Goal: Task Accomplishment & Management: Manage account settings

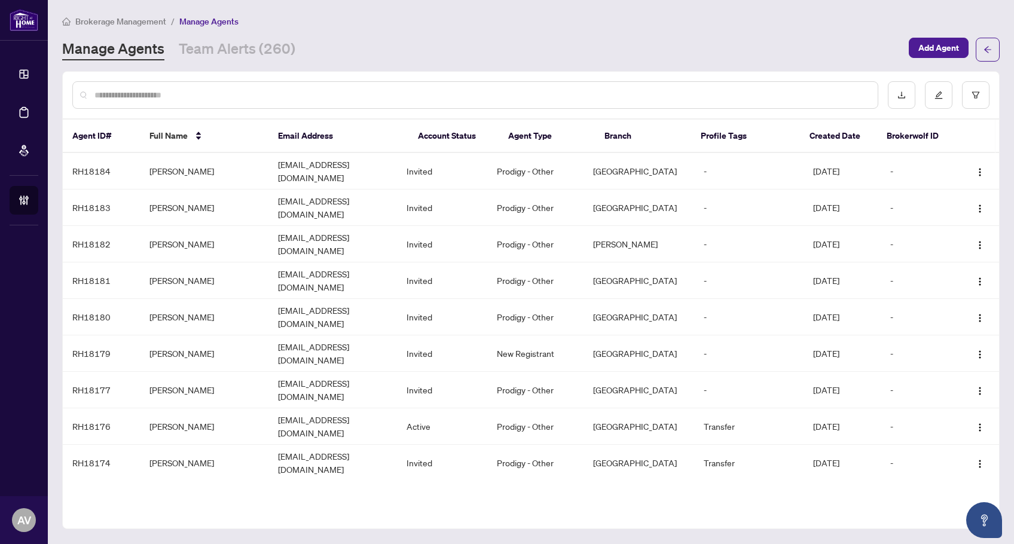
click at [357, 59] on div "Manage Agents Team Alerts (260)" at bounding box center [481, 50] width 839 height 22
click at [269, 54] on link "Team Alerts (260)" at bounding box center [237, 50] width 117 height 22
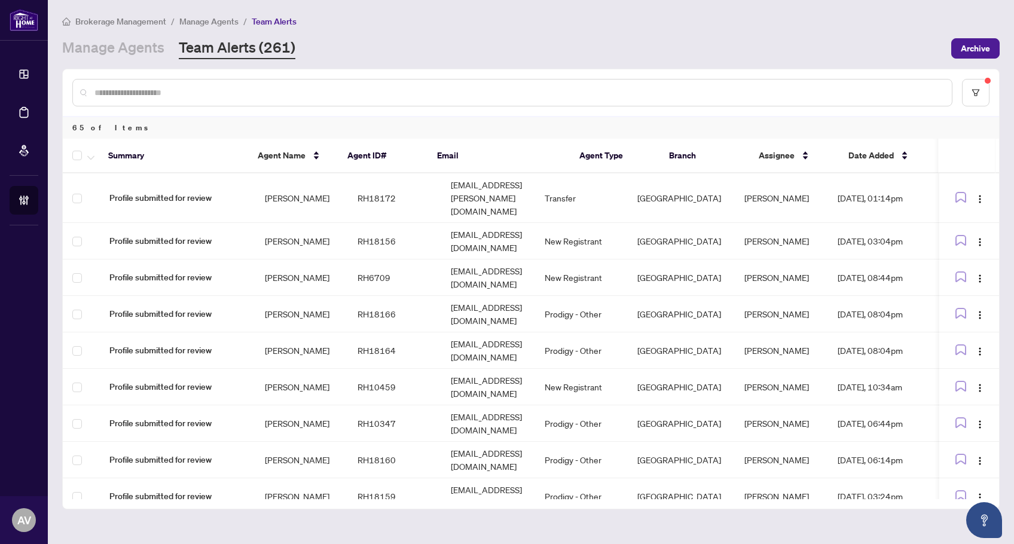
click at [799, 29] on div "Brokerage Management / Manage Agents / Team Alerts Manage Agents Team Alerts (2…" at bounding box center [530, 36] width 937 height 45
click at [127, 42] on link "Manage Agents" at bounding box center [113, 49] width 102 height 22
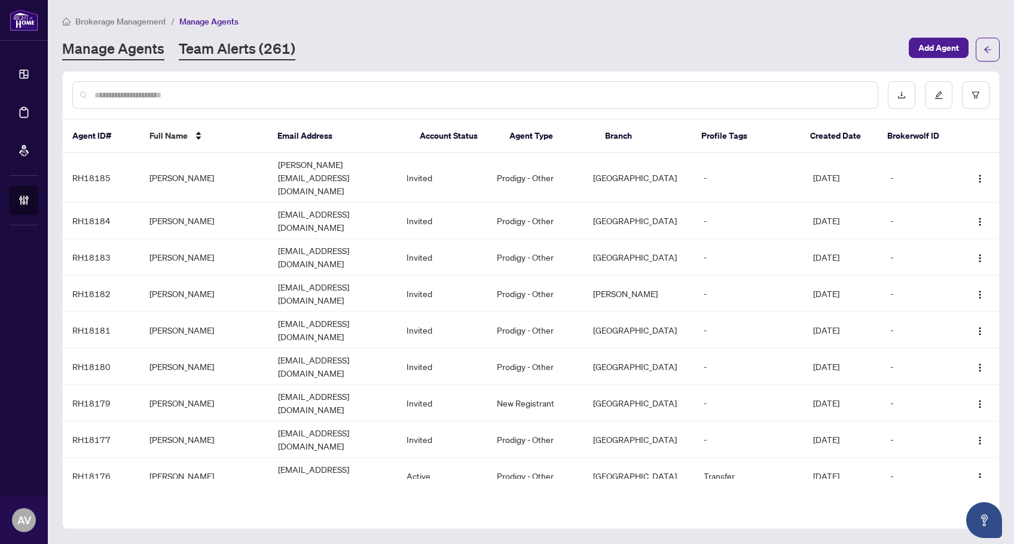
click at [227, 54] on link "Team Alerts (261)" at bounding box center [237, 50] width 117 height 22
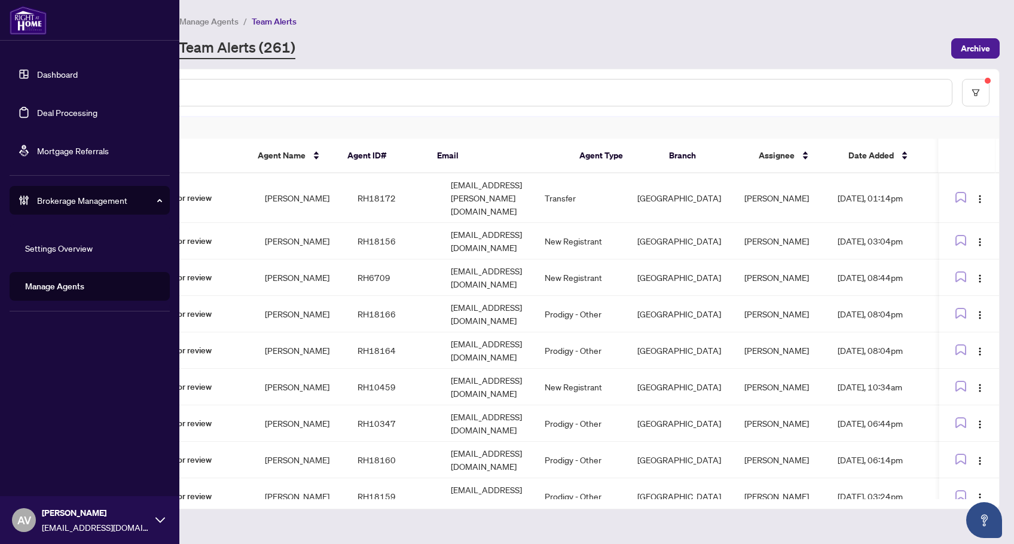
click at [62, 107] on link "Deal Processing" at bounding box center [67, 112] width 60 height 11
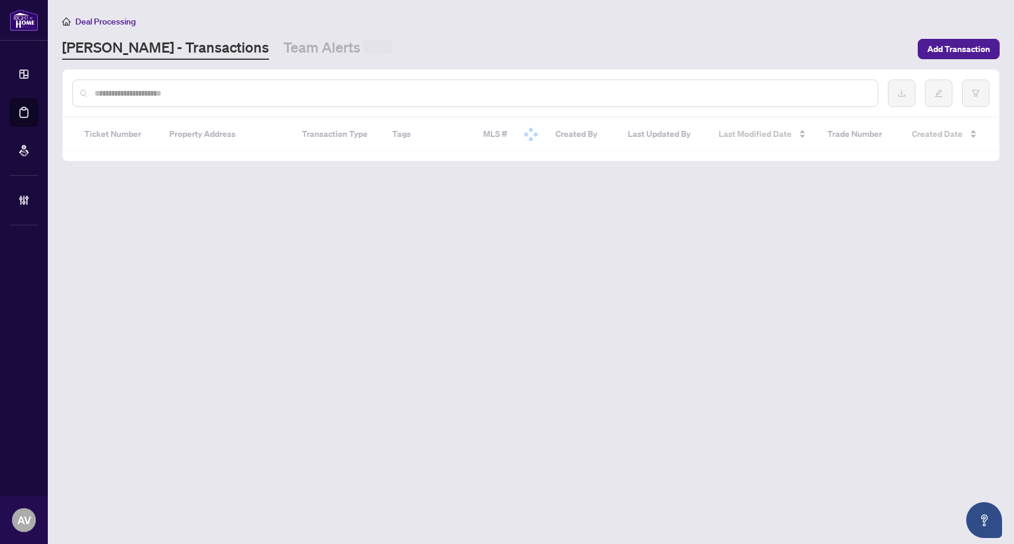
click at [240, 96] on input "text" at bounding box center [481, 93] width 774 height 13
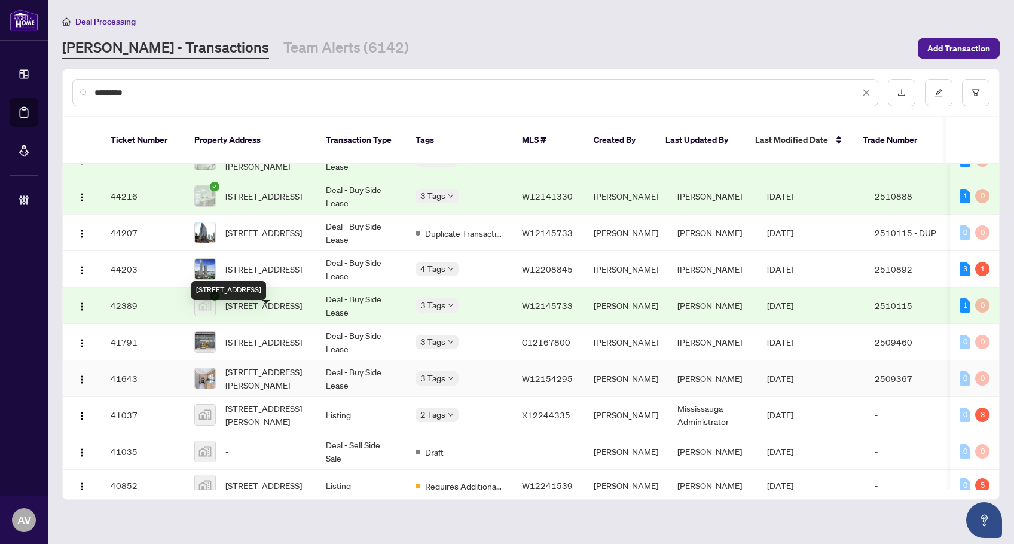
scroll to position [299, 0]
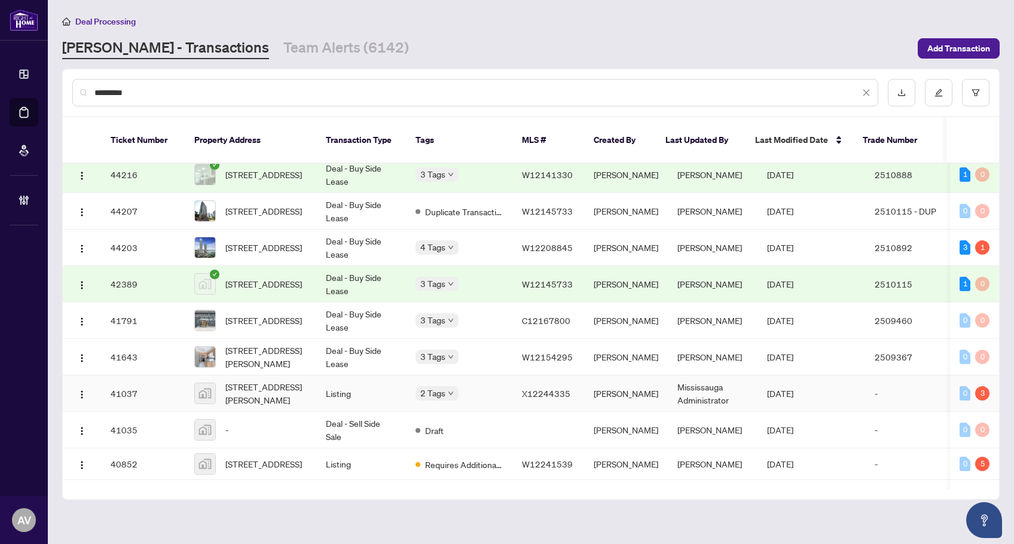
type input "********"
click at [293, 380] on span "[STREET_ADDRESS][PERSON_NAME]" at bounding box center [265, 393] width 81 height 26
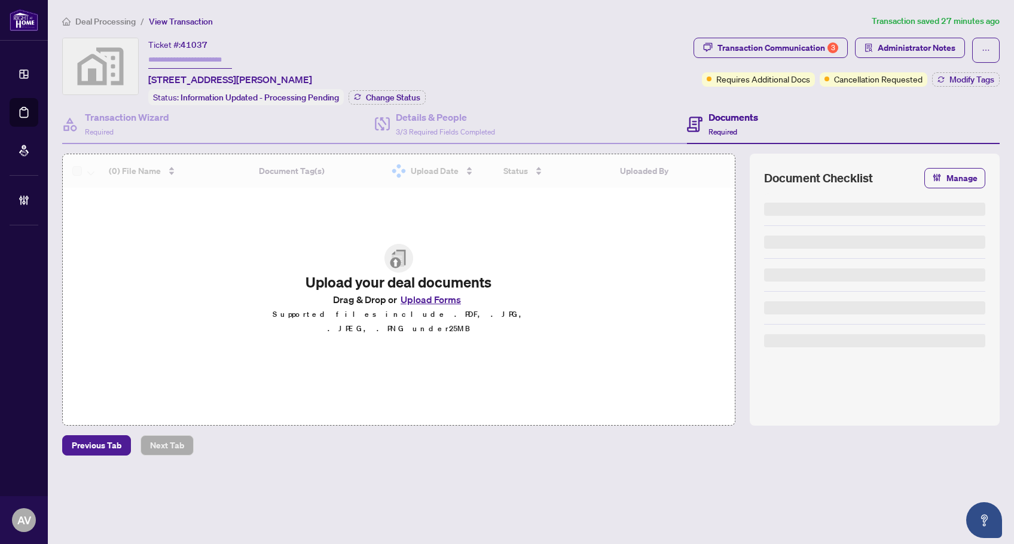
click at [776, 49] on div "Transaction Communication 3" at bounding box center [777, 47] width 121 height 19
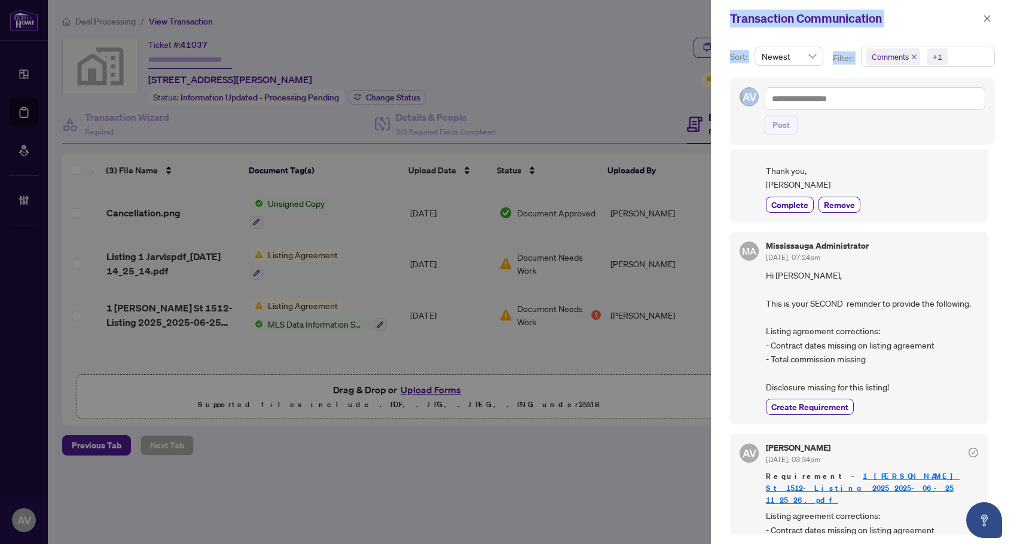
scroll to position [407, 0]
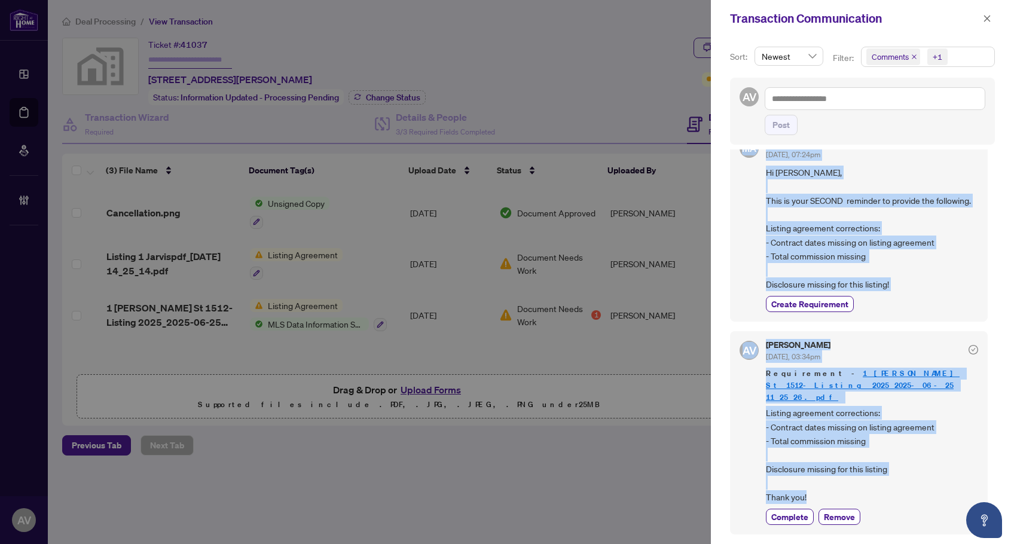
drag, startPoint x: 767, startPoint y: 216, endPoint x: 937, endPoint y: 496, distance: 327.8
click at [937, 496] on div "MA Mississauga Administrator [DATE], 02:24pm Requirement Hi [PERSON_NAME], Plea…" at bounding box center [862, 341] width 265 height 385
copy div "Hi [PERSON_NAME], Please also provide a signed Suspension form 241 as you suspe…"
click at [984, 22] on icon "close" at bounding box center [987, 18] width 7 height 7
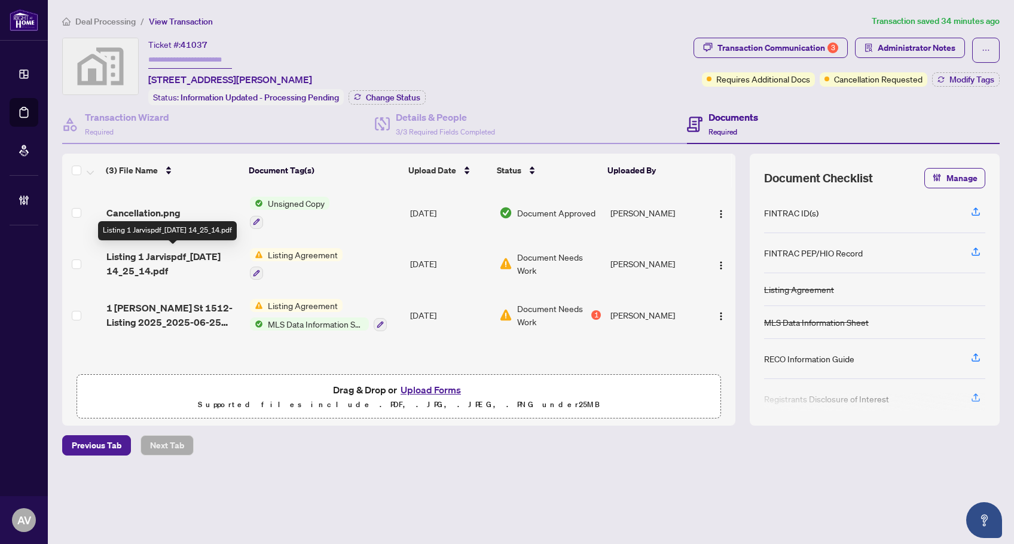
click at [146, 255] on span "Listing 1 Jarvispdf_[DATE] 14_25_14.pdf" at bounding box center [173, 263] width 135 height 29
click at [174, 257] on span "Listing 1 Jarvispdf_[DATE] 14_25_14.pdf" at bounding box center [173, 263] width 135 height 29
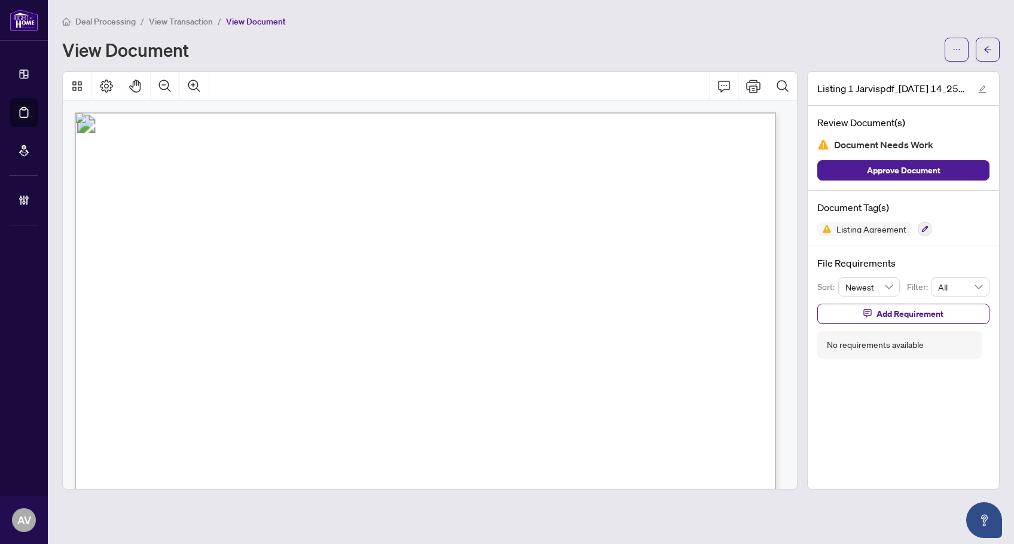
drag, startPoint x: 985, startPoint y: 41, endPoint x: 1004, endPoint y: 41, distance: 19.1
click at [985, 41] on span "button" at bounding box center [987, 49] width 8 height 19
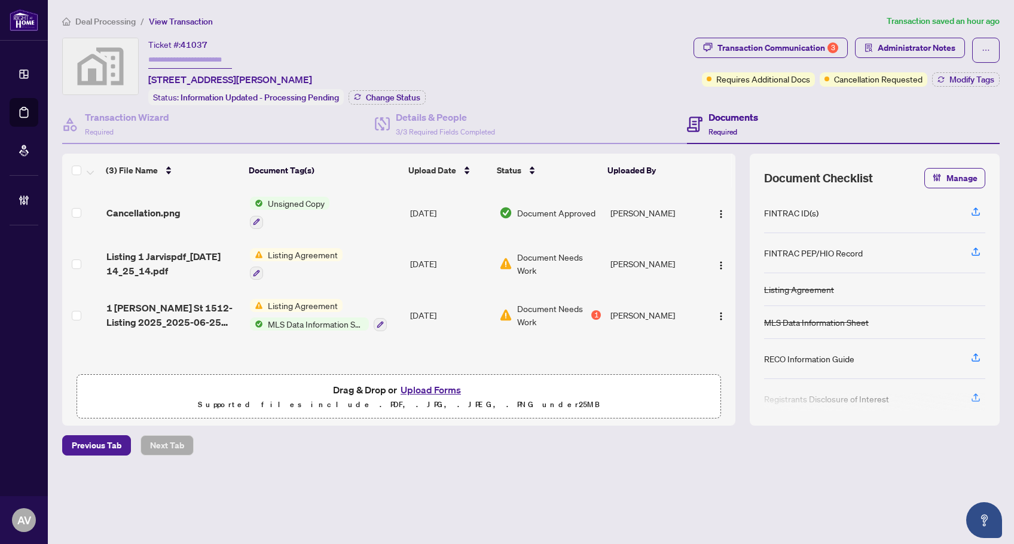
click at [92, 10] on main "Deal Processing / View Transaction Transaction saved an hour ago Ticket #: 4103…" at bounding box center [531, 272] width 966 height 544
click at [92, 15] on li "Deal Processing" at bounding box center [99, 21] width 74 height 14
click at [102, 17] on span "Deal Processing" at bounding box center [105, 21] width 60 height 11
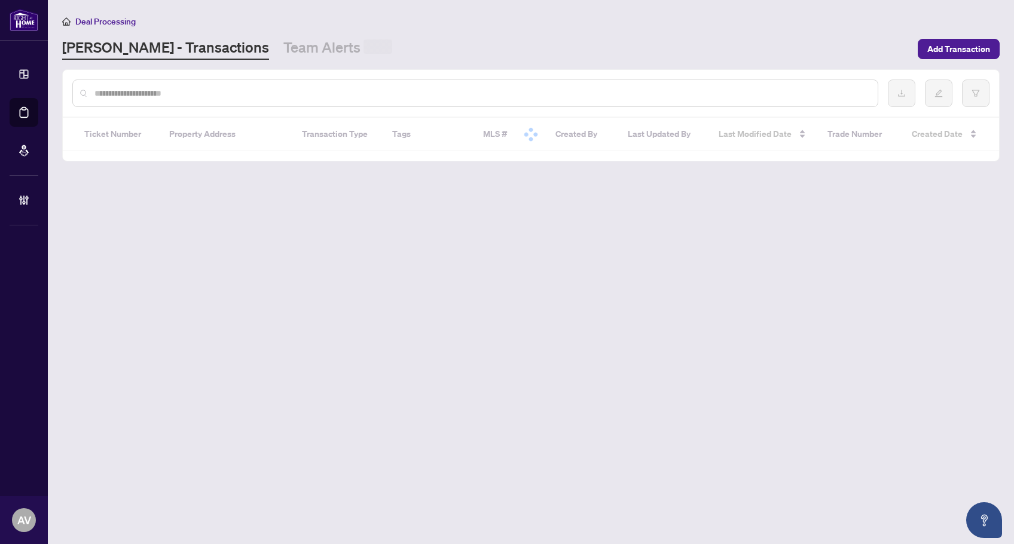
click at [151, 93] on input "text" at bounding box center [481, 93] width 774 height 13
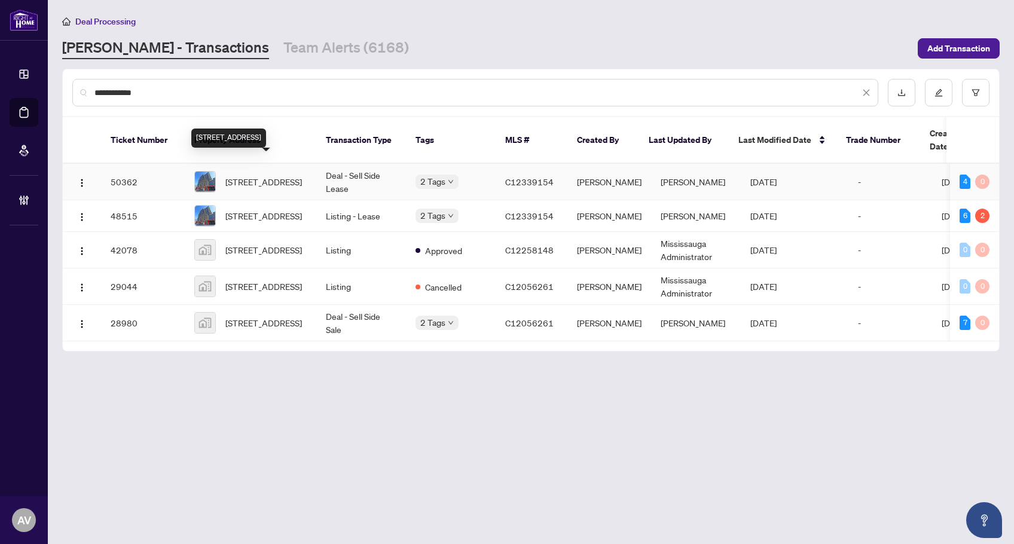
type input "**********"
click at [280, 175] on span "[STREET_ADDRESS]" at bounding box center [263, 181] width 77 height 13
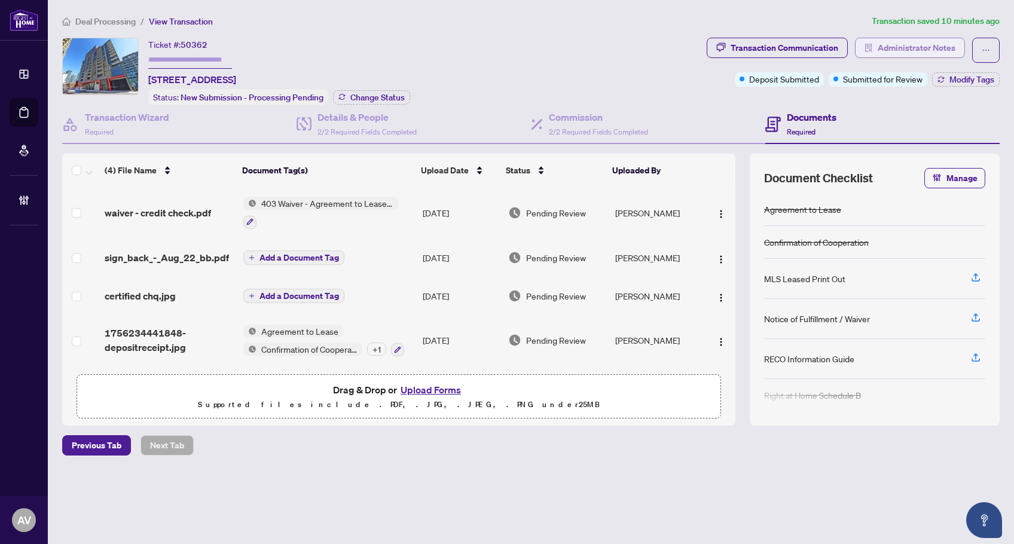
click at [916, 38] on span "Administrator Notes" at bounding box center [917, 47] width 78 height 19
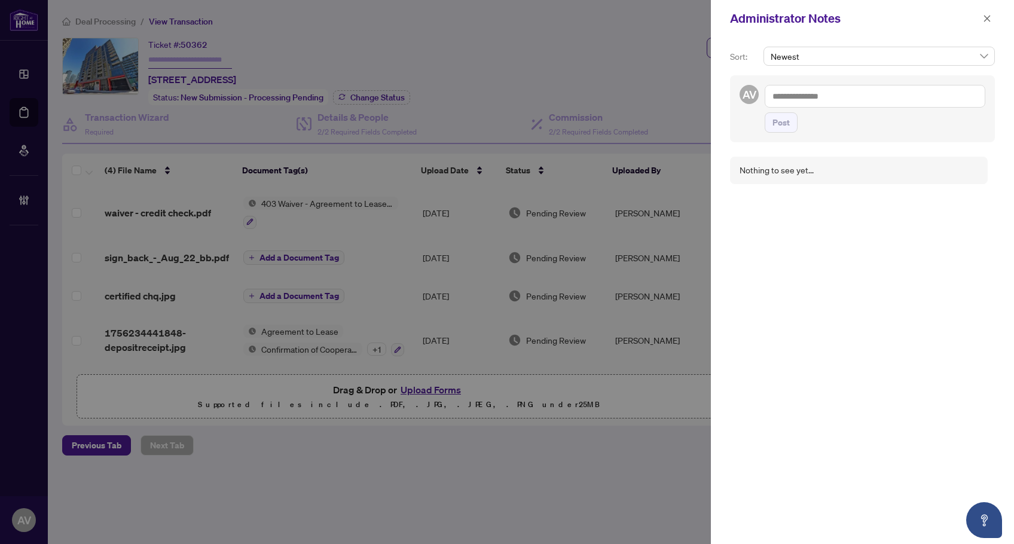
click at [521, 62] on div at bounding box center [507, 272] width 1014 height 544
click at [983, 23] on span "button" at bounding box center [987, 18] width 8 height 19
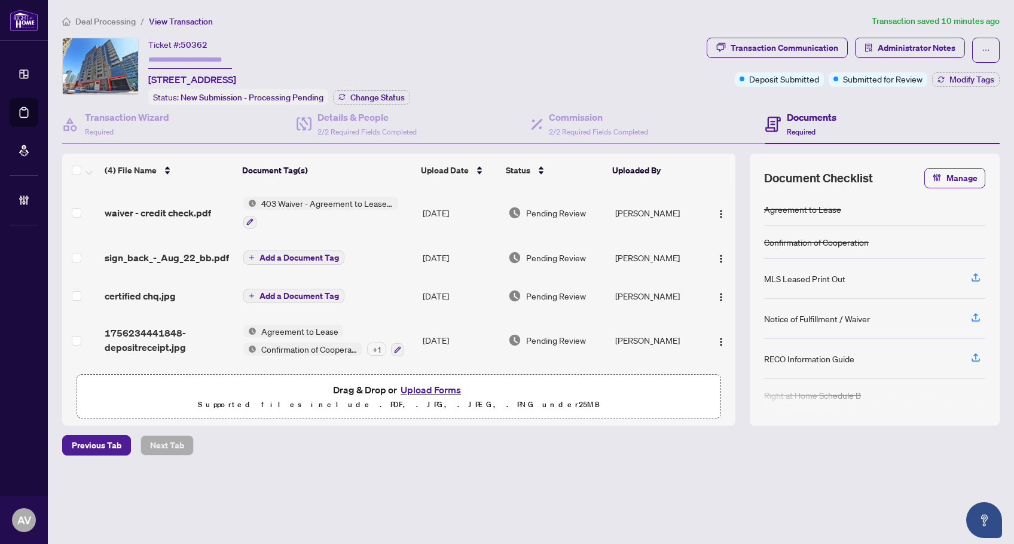
scroll to position [2, 0]
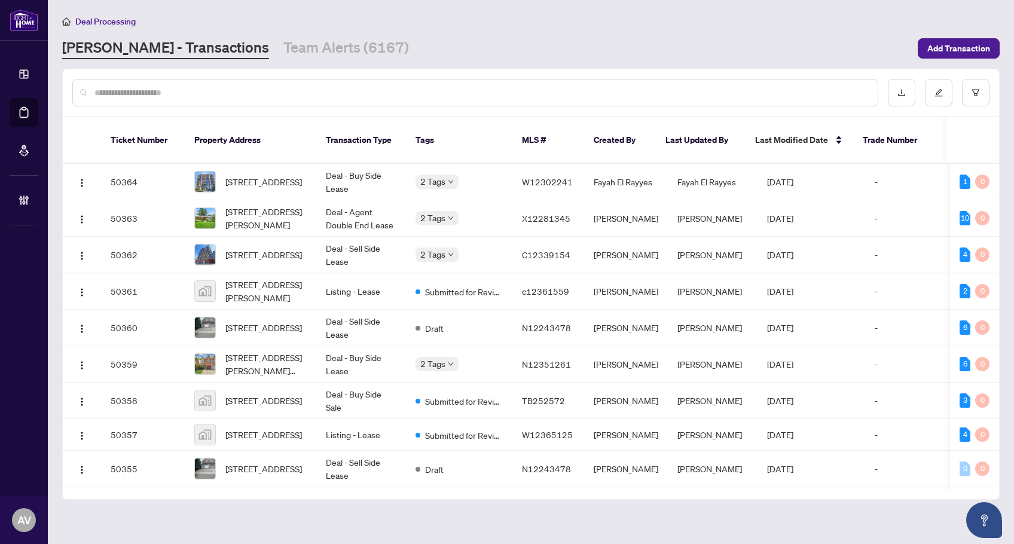
click at [215, 96] on input "text" at bounding box center [481, 92] width 774 height 13
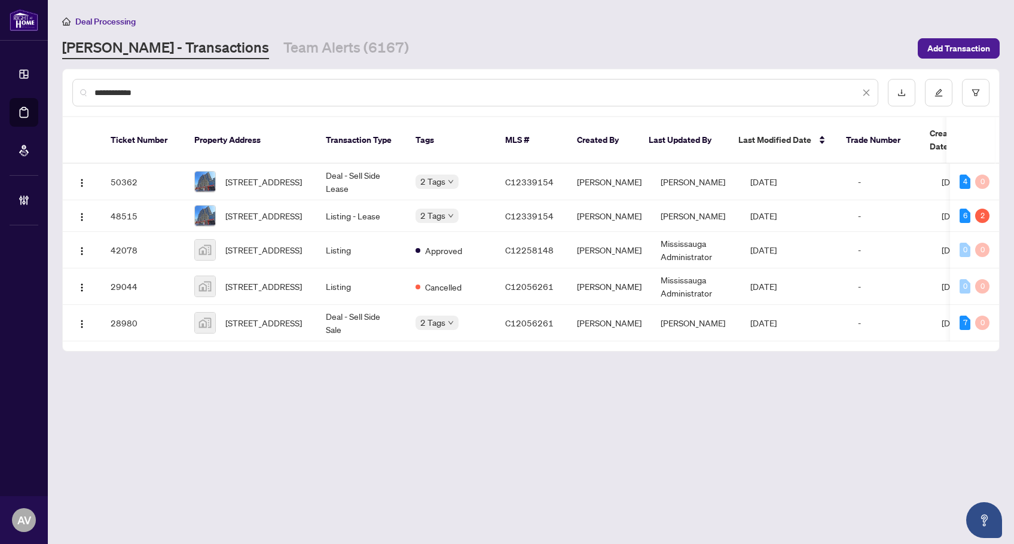
type input "**********"
click at [272, 316] on span "[STREET_ADDRESS]" at bounding box center [263, 322] width 77 height 13
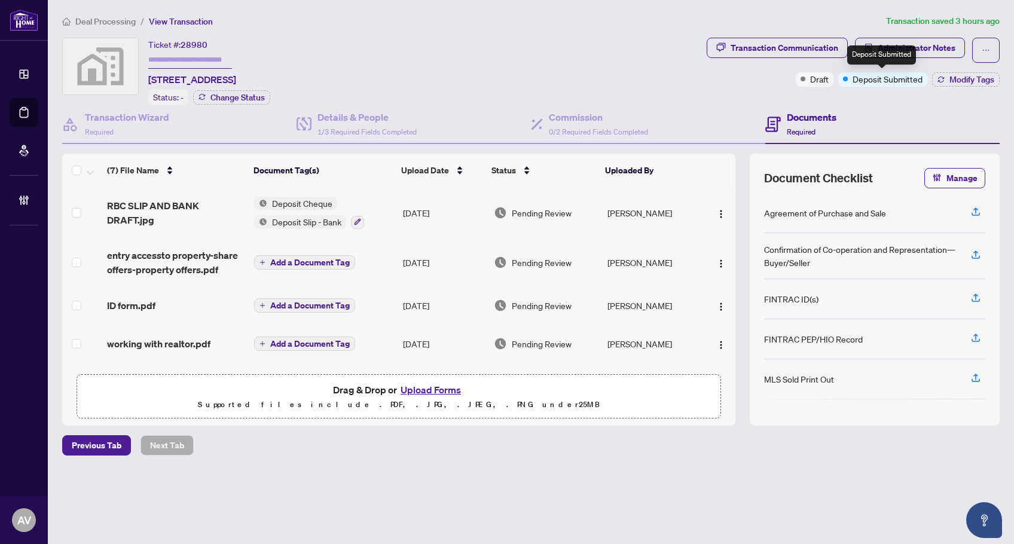
click at [907, 58] on div "Deposit Submitted" at bounding box center [881, 54] width 69 height 19
click at [929, 50] on span "Administrator Notes" at bounding box center [917, 47] width 78 height 19
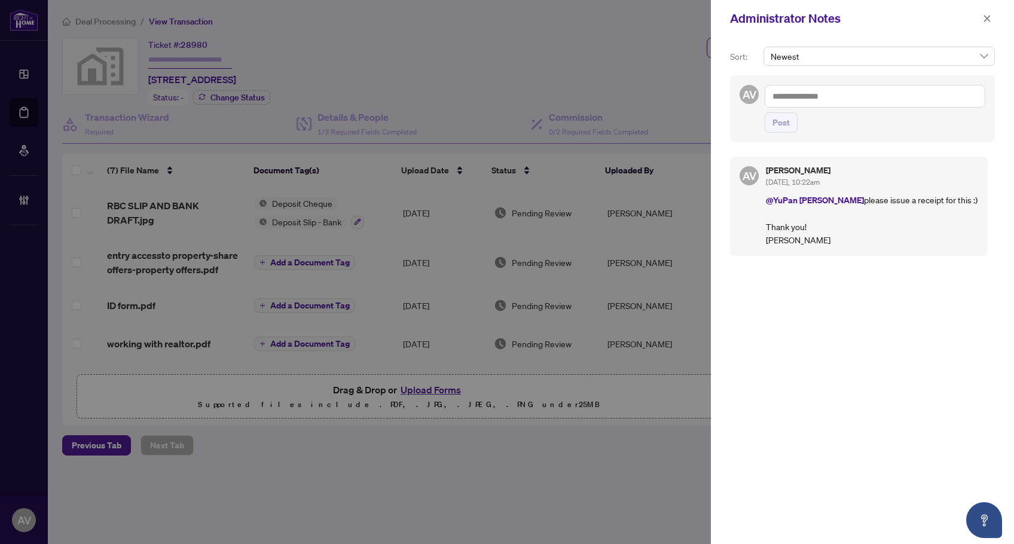
click at [994, 25] on span at bounding box center [987, 18] width 16 height 14
click at [992, 24] on button "button" at bounding box center [987, 18] width 16 height 14
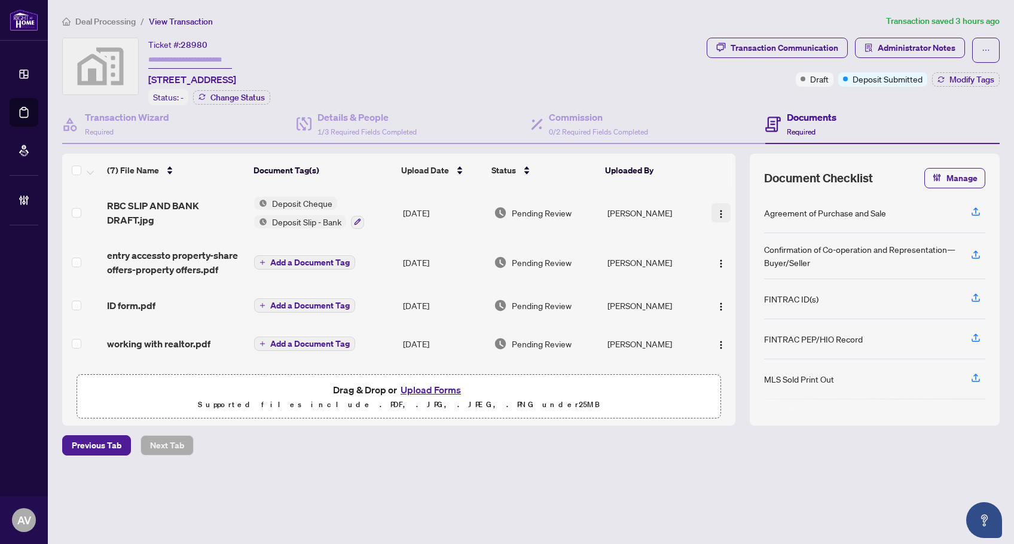
click at [720, 211] on img "button" at bounding box center [721, 214] width 10 height 10
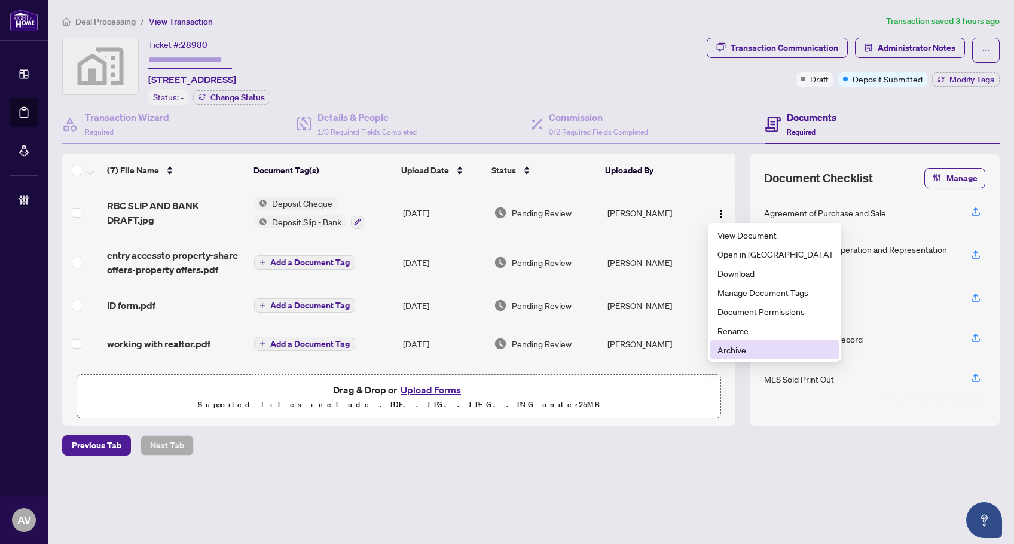
click at [753, 349] on span "Archive" at bounding box center [774, 349] width 114 height 13
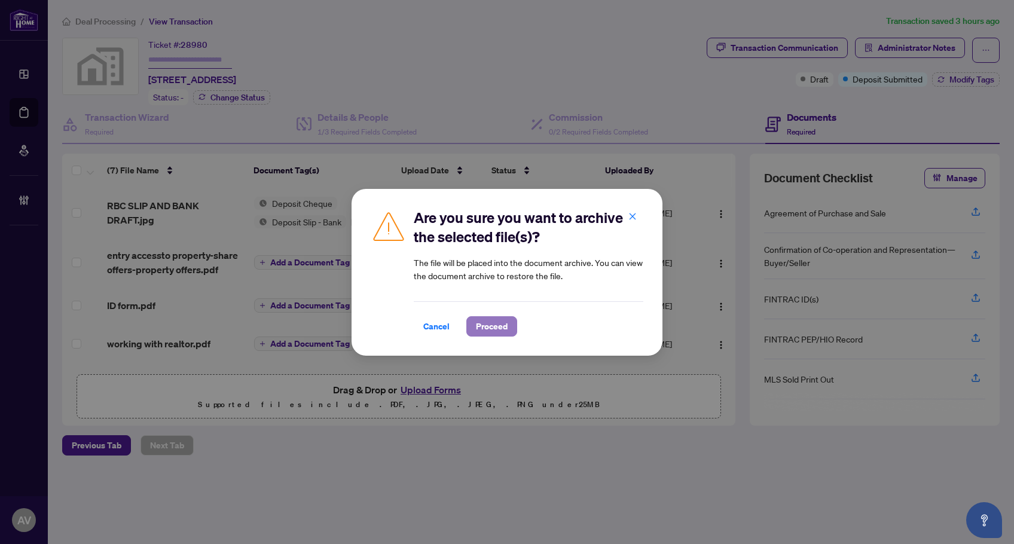
click at [508, 324] on button "Proceed" at bounding box center [491, 326] width 51 height 20
click at [113, 20] on div "Are you sure you want to archive the selected file(s)? The file will be placed …" at bounding box center [507, 272] width 1014 height 544
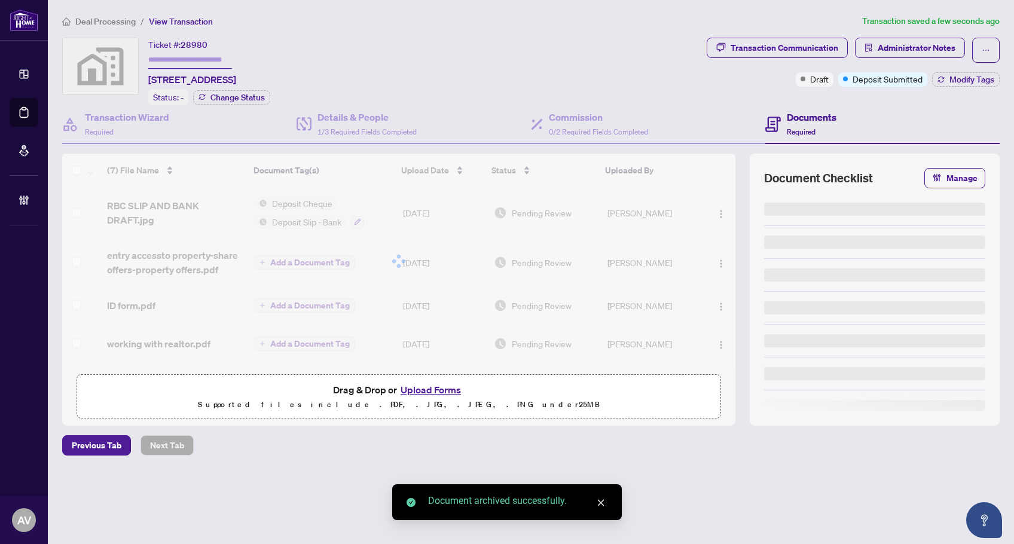
click at [113, 20] on span "Deal Processing" at bounding box center [105, 21] width 60 height 11
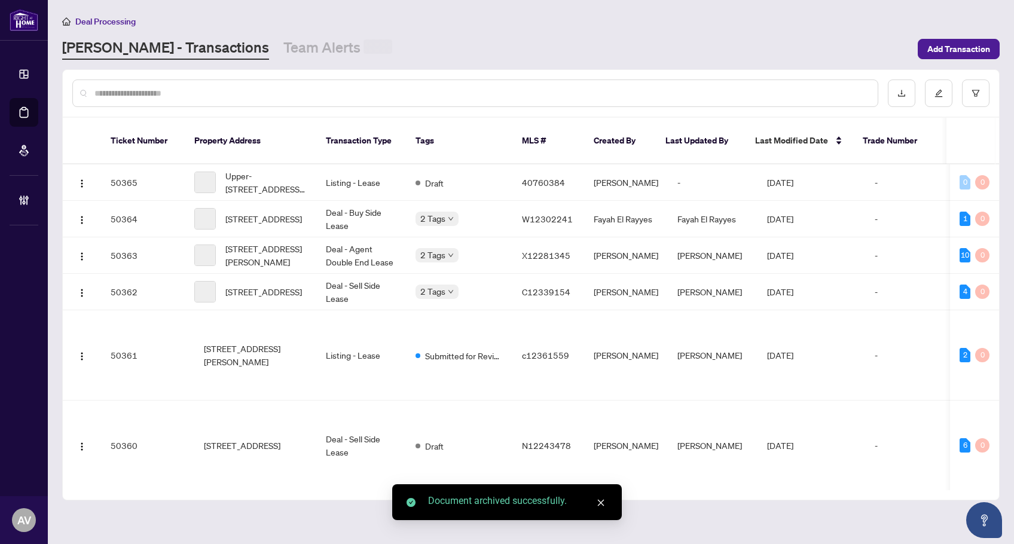
drag, startPoint x: 179, startPoint y: 94, endPoint x: 167, endPoint y: 92, distance: 12.2
click at [179, 94] on input "text" at bounding box center [481, 93] width 774 height 13
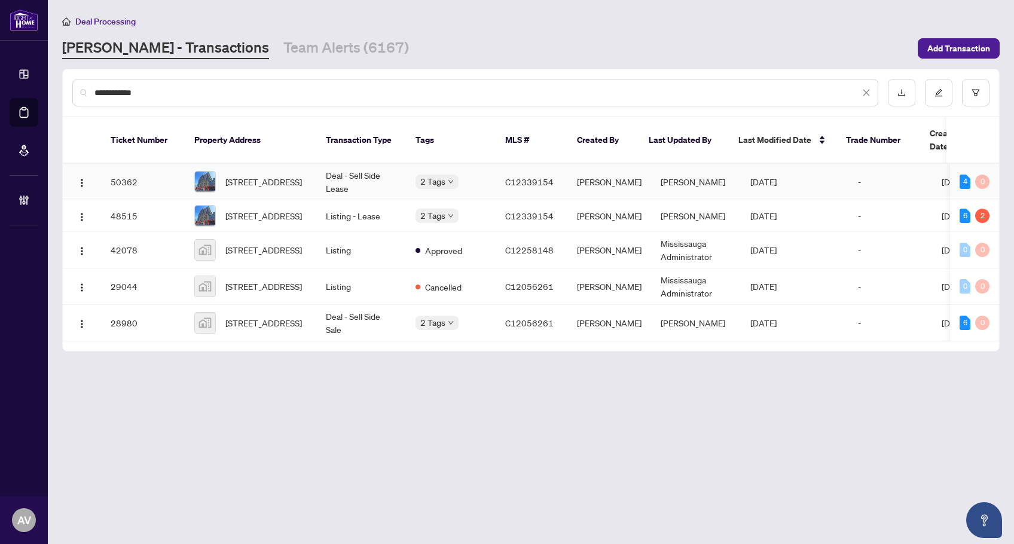
type input "**********"
click at [285, 175] on span "[STREET_ADDRESS]" at bounding box center [263, 181] width 77 height 13
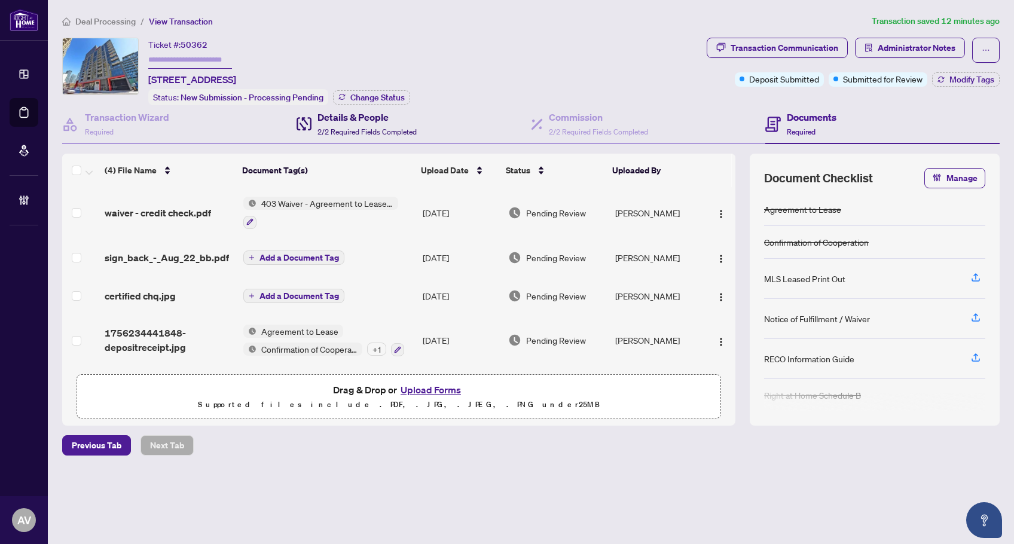
click at [371, 127] on span "2/2 Required Fields Completed" at bounding box center [366, 131] width 99 height 9
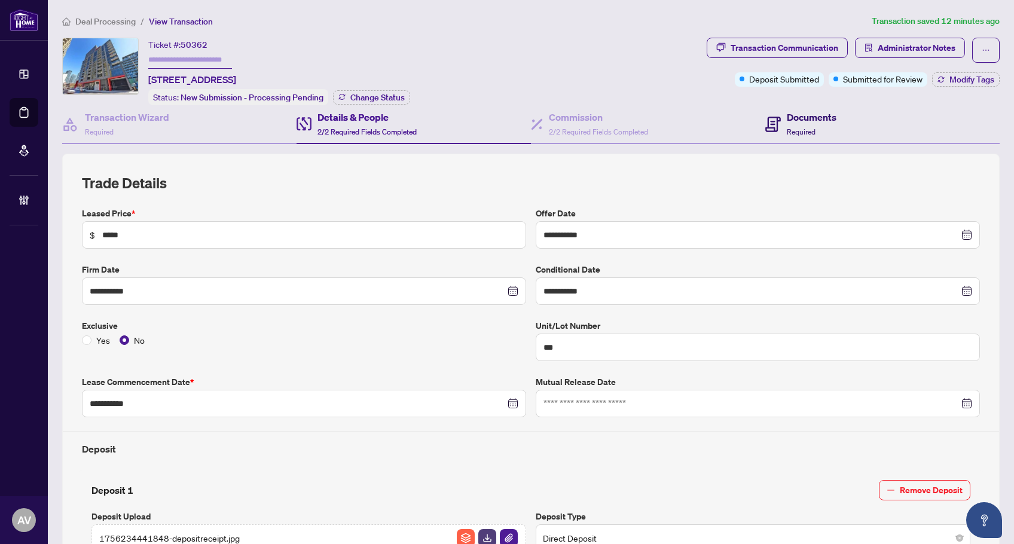
click at [801, 122] on h4 "Documents" at bounding box center [812, 117] width 50 height 14
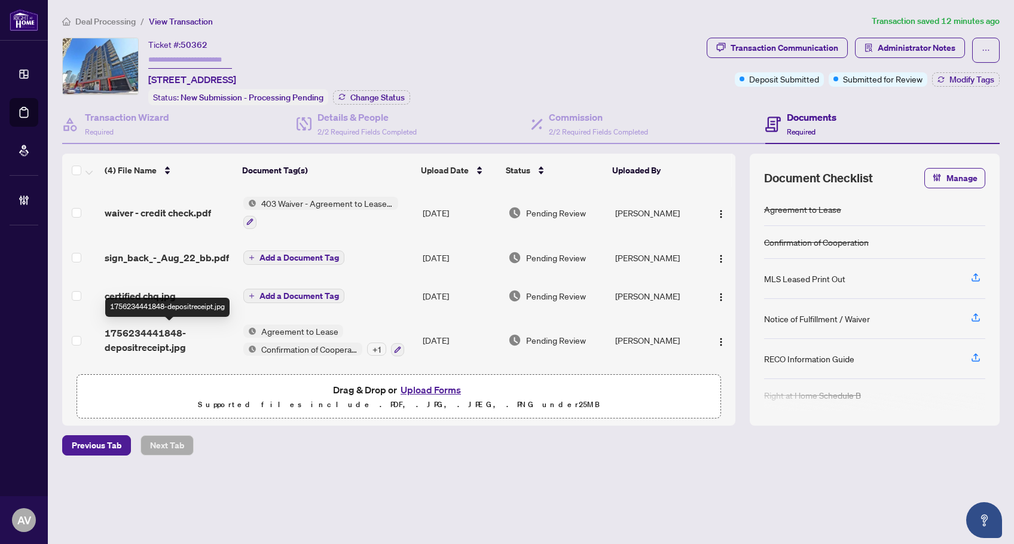
click at [157, 343] on span "1756234441848-depositreceipt.jpg" at bounding box center [169, 340] width 129 height 29
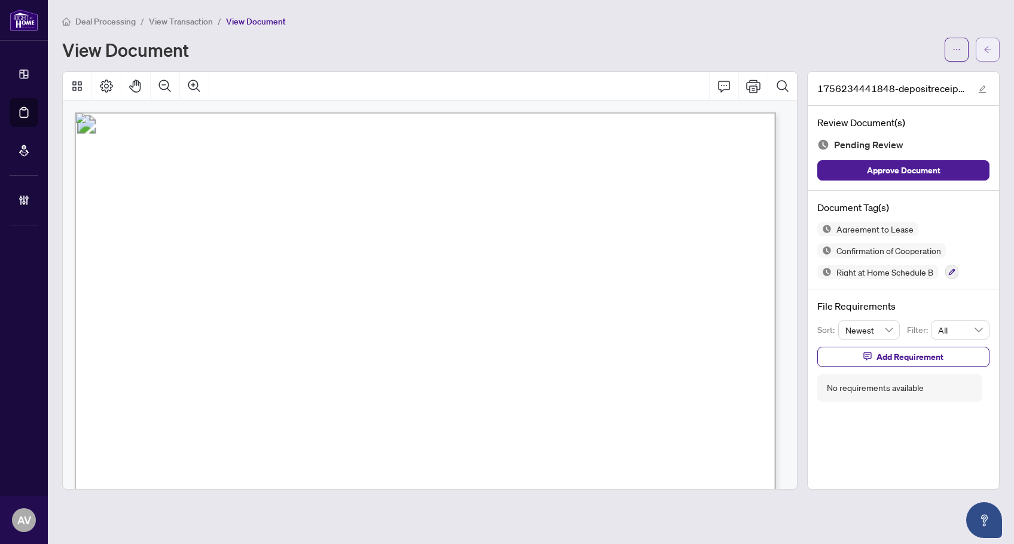
click at [986, 46] on icon "arrow-left" at bounding box center [987, 49] width 8 height 8
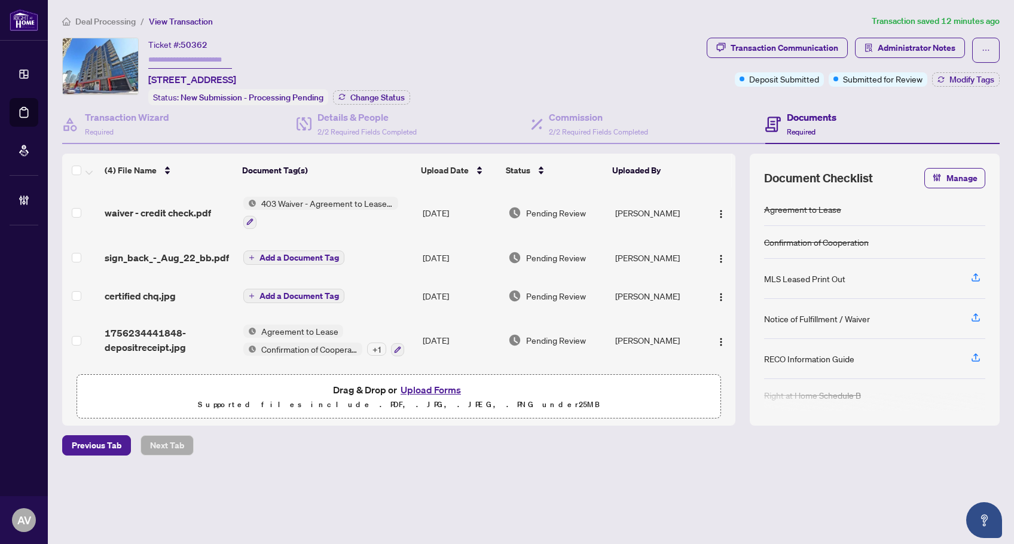
click at [419, 391] on button "Upload Forms" at bounding box center [431, 390] width 68 height 16
click at [140, 300] on span "certified chq.jpg" at bounding box center [140, 296] width 71 height 14
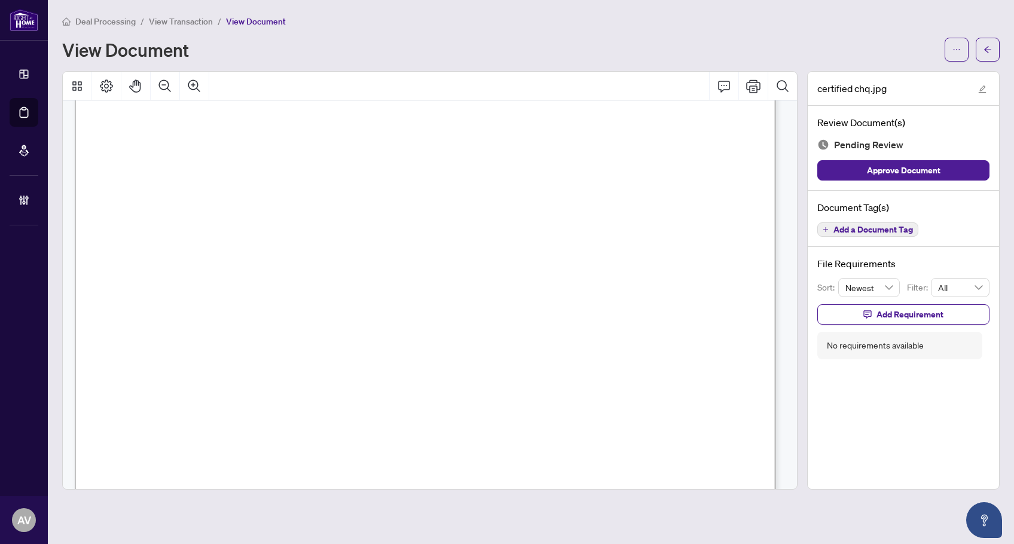
scroll to position [627, 0]
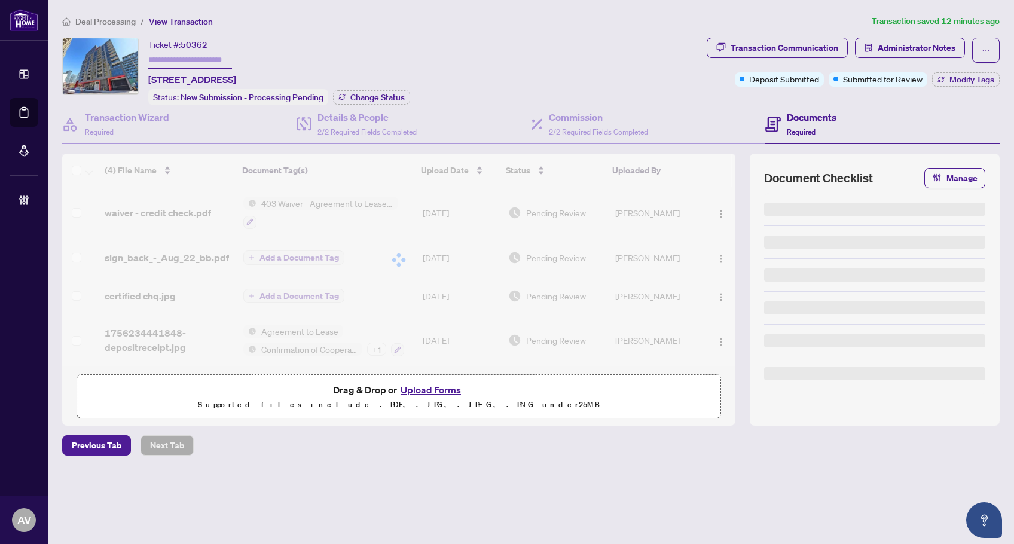
click at [898, 32] on div "Deal Processing / View Transaction Transaction saved 12 minutes ago Ticket #: 5…" at bounding box center [530, 255] width 947 height 483
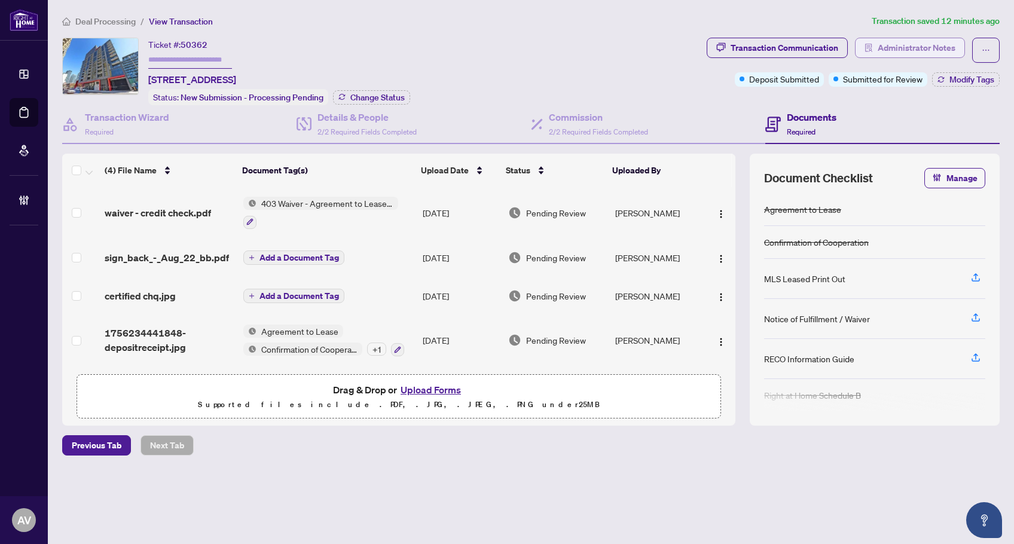
click at [895, 42] on span "Administrator Notes" at bounding box center [917, 47] width 78 height 19
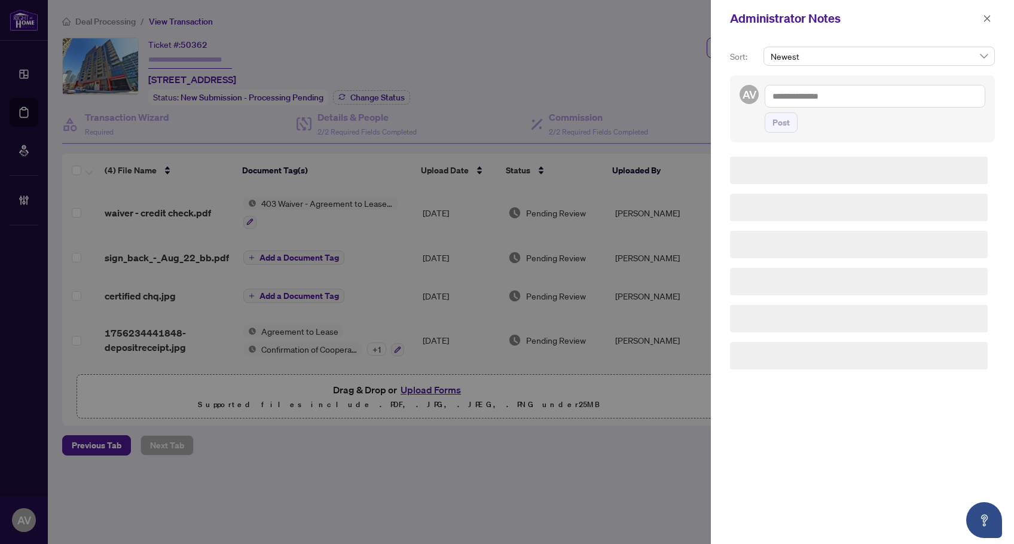
click at [850, 99] on textarea at bounding box center [875, 96] width 221 height 23
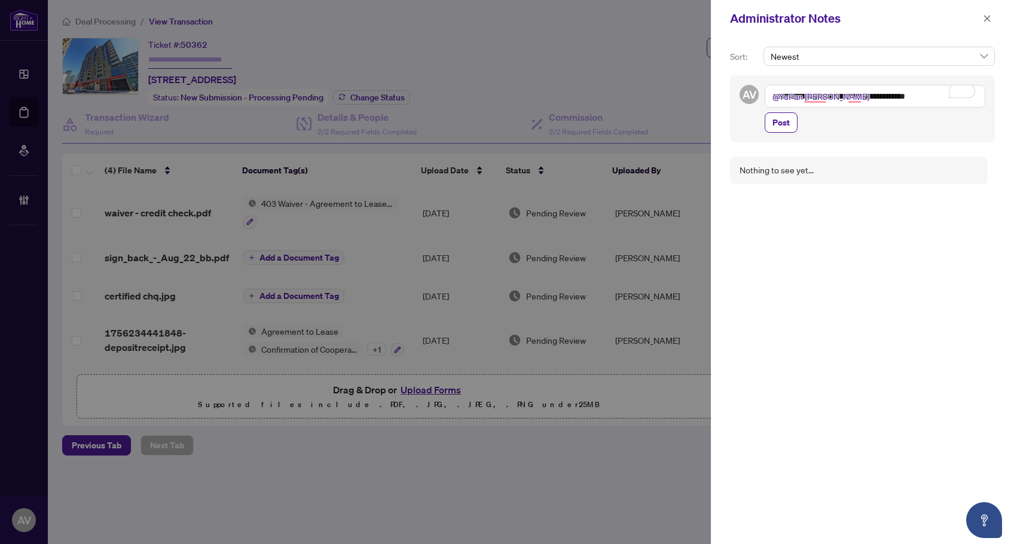
click at [848, 99] on textarea "**********" at bounding box center [875, 96] width 221 height 23
click at [942, 97] on textarea "**********" at bounding box center [875, 96] width 221 height 23
click at [936, 99] on textarea "**********" at bounding box center [875, 96] width 221 height 23
type textarea "**********"
click at [774, 144] on button "Post" at bounding box center [781, 134] width 33 height 20
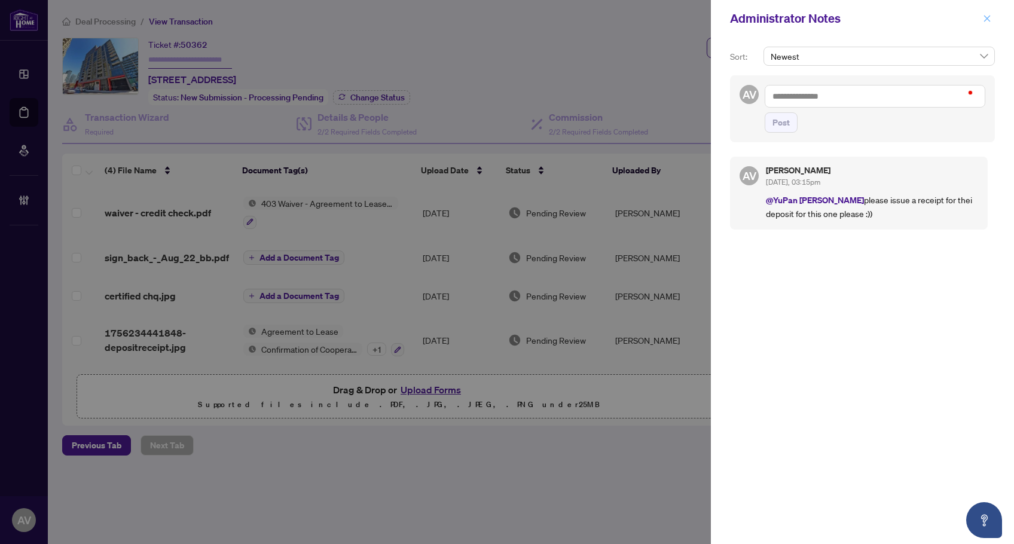
click at [985, 22] on icon "close" at bounding box center [987, 18] width 8 height 8
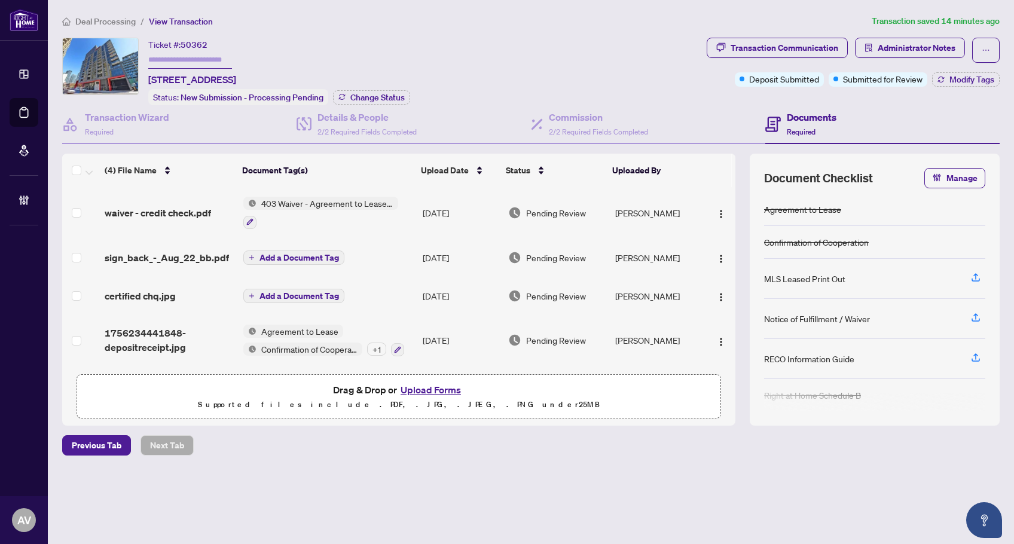
click at [113, 21] on span "Deal Processing" at bounding box center [105, 21] width 60 height 11
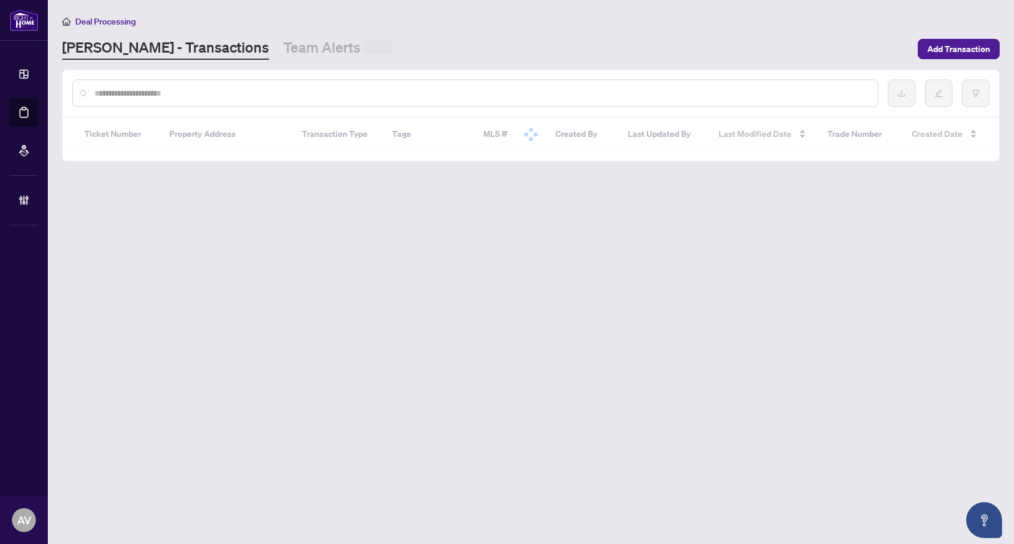
click at [140, 91] on input "text" at bounding box center [481, 93] width 774 height 13
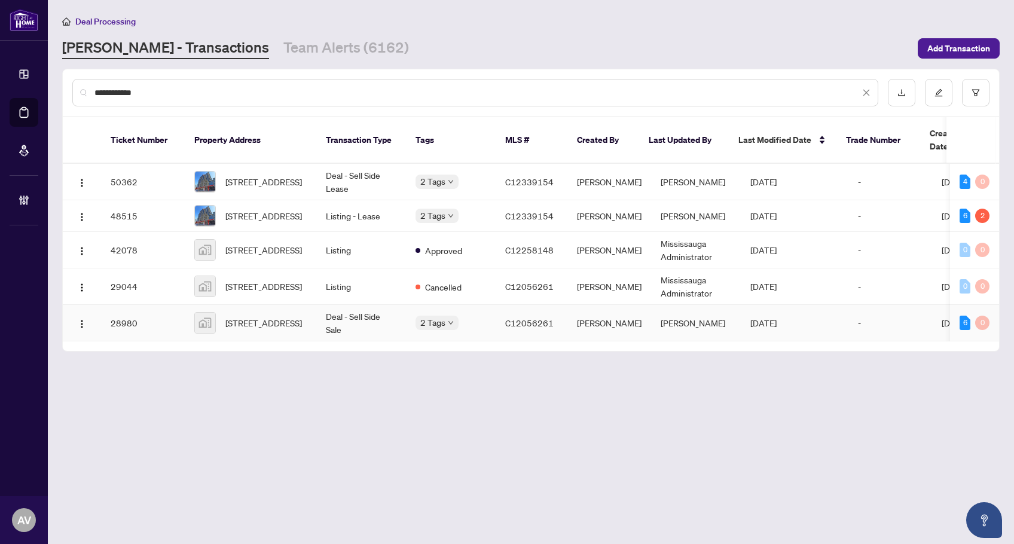
type input "**********"
click at [358, 316] on td "Deal - Sell Side Sale" at bounding box center [361, 323] width 90 height 36
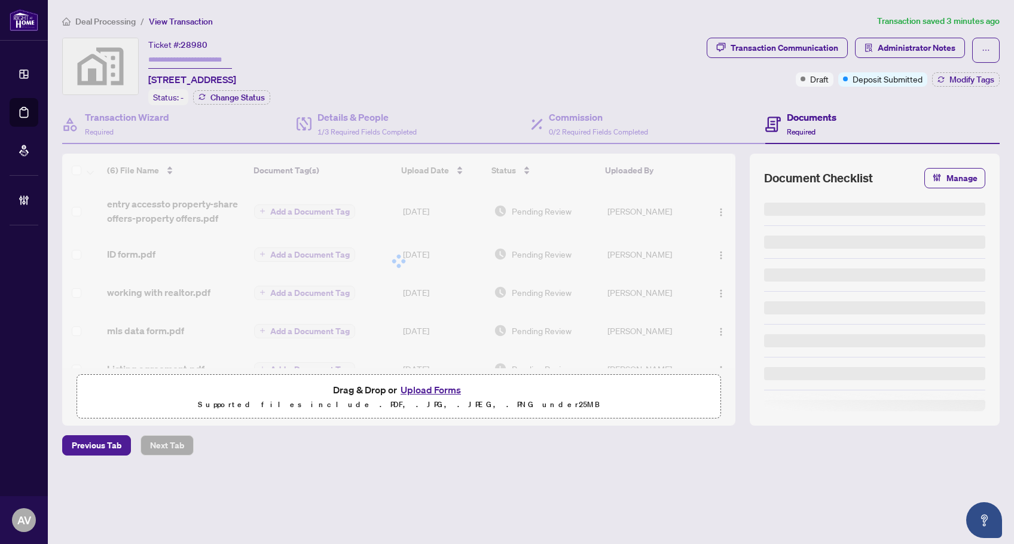
click at [876, 48] on button "Administrator Notes" at bounding box center [910, 48] width 110 height 20
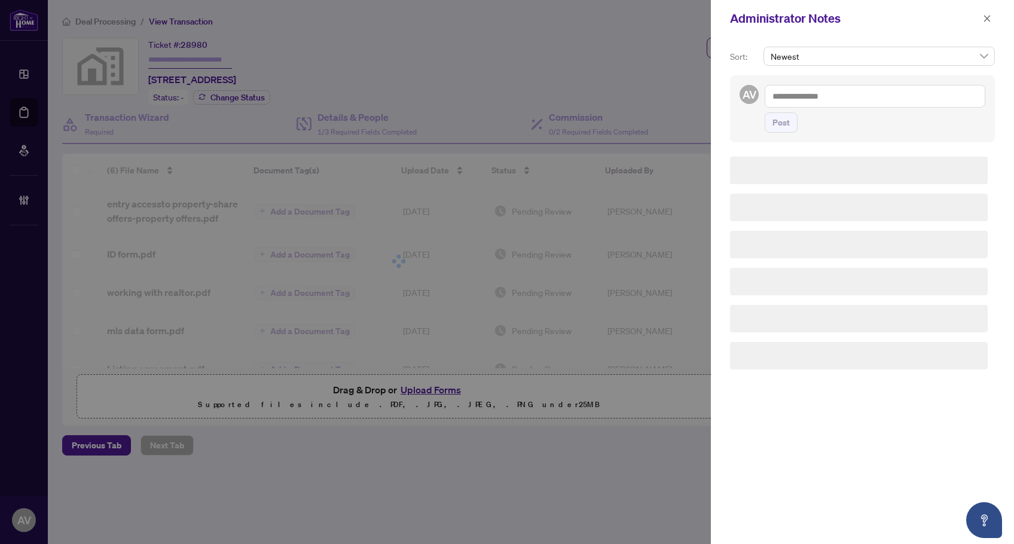
click at [868, 99] on textarea at bounding box center [875, 96] width 221 height 23
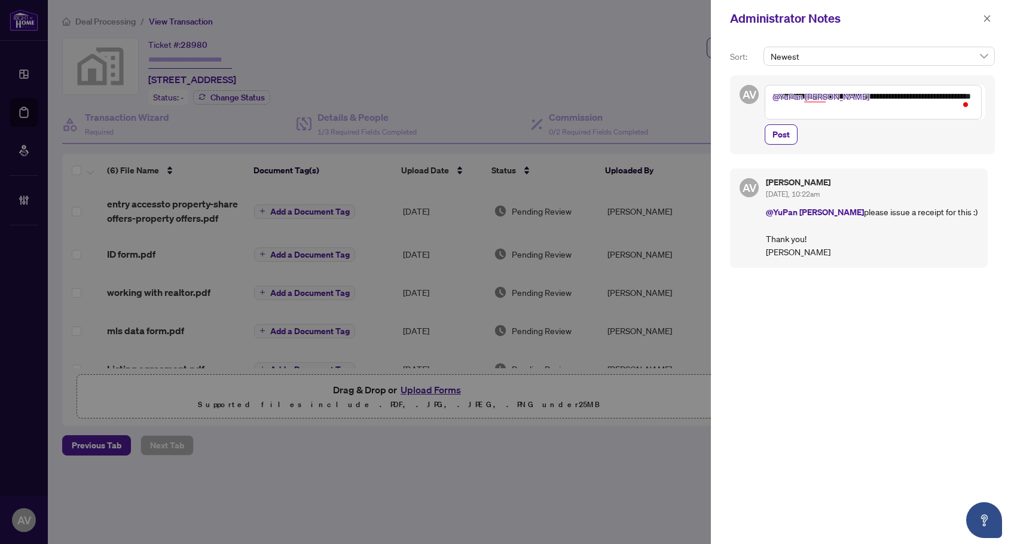
type textarea "**********"
click at [764, 133] on div "**********" at bounding box center [862, 114] width 265 height 79
click at [774, 132] on span "Post" at bounding box center [780, 134] width 17 height 19
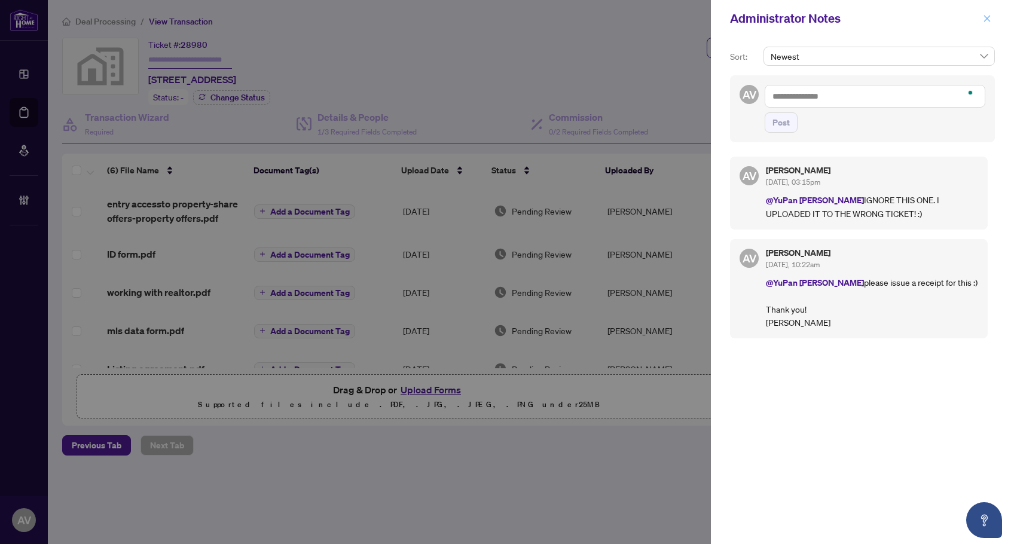
click at [985, 18] on icon "close" at bounding box center [987, 18] width 8 height 8
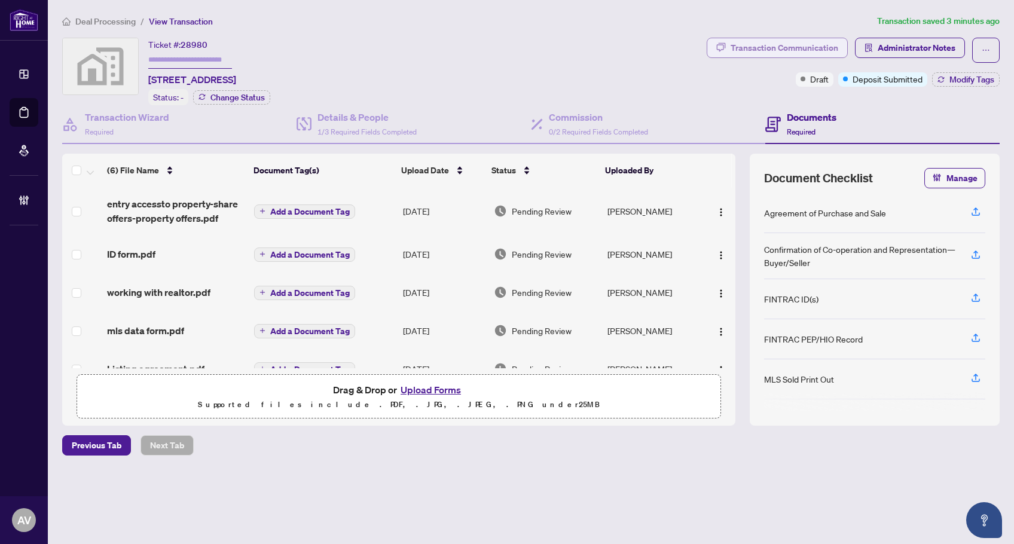
click at [785, 39] on div "Transaction Communication" at bounding box center [785, 47] width 108 height 19
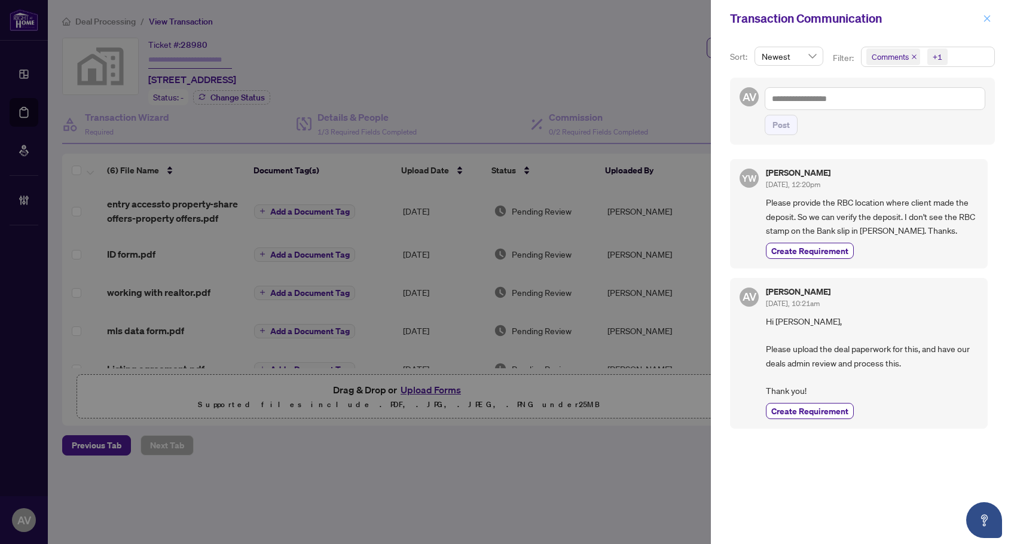
click at [986, 17] on icon "close" at bounding box center [987, 18] width 8 height 8
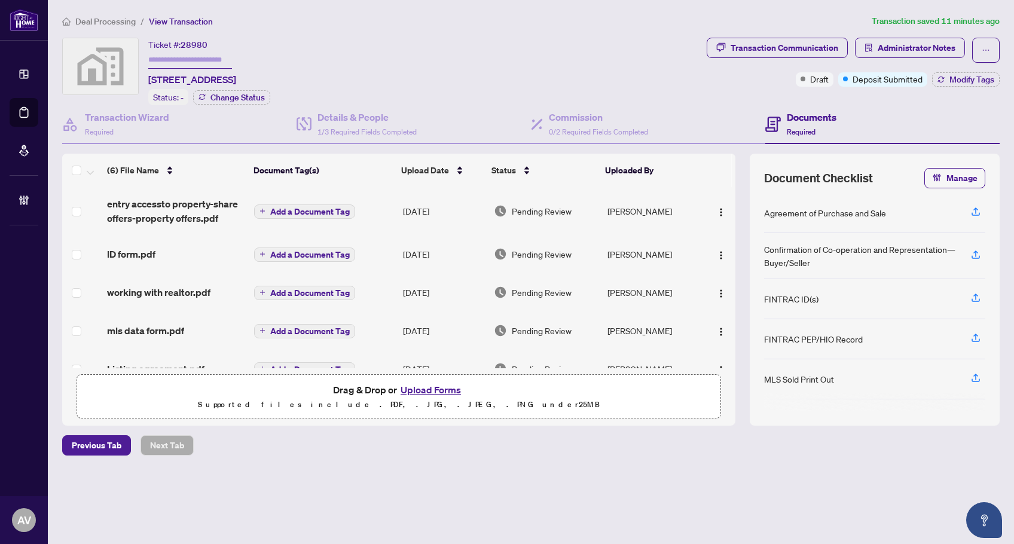
click at [128, 13] on main "Deal Processing / View Transaction Transaction saved 11 minutes ago Ticket #: 2…" at bounding box center [531, 272] width 966 height 544
click at [121, 20] on span "Deal Processing" at bounding box center [105, 21] width 60 height 11
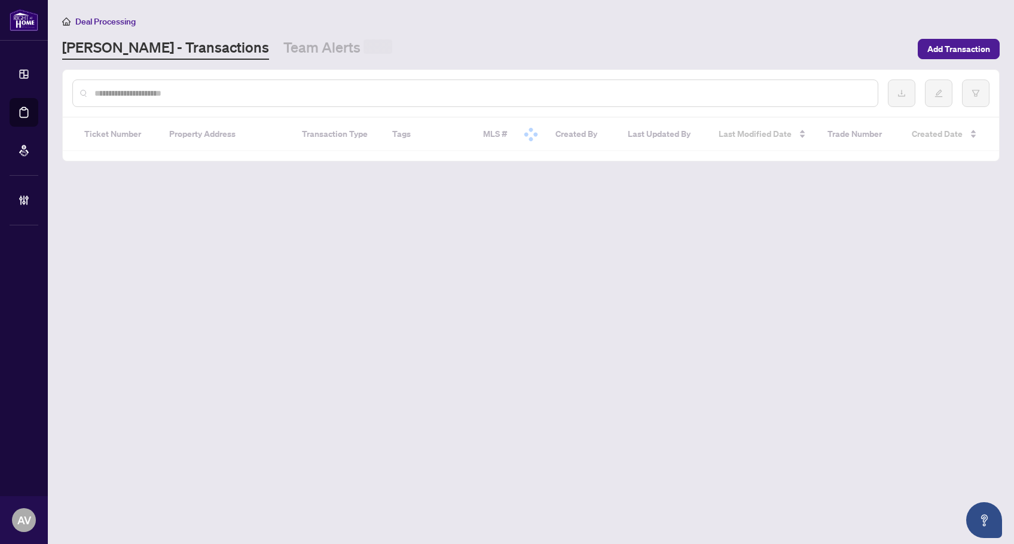
click at [164, 91] on input "text" at bounding box center [481, 93] width 774 height 13
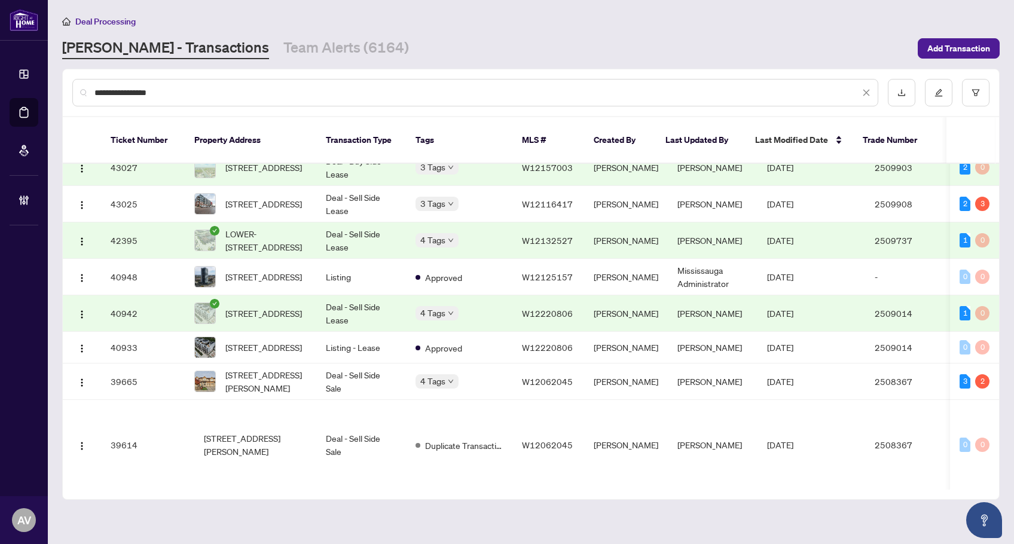
scroll to position [527, 0]
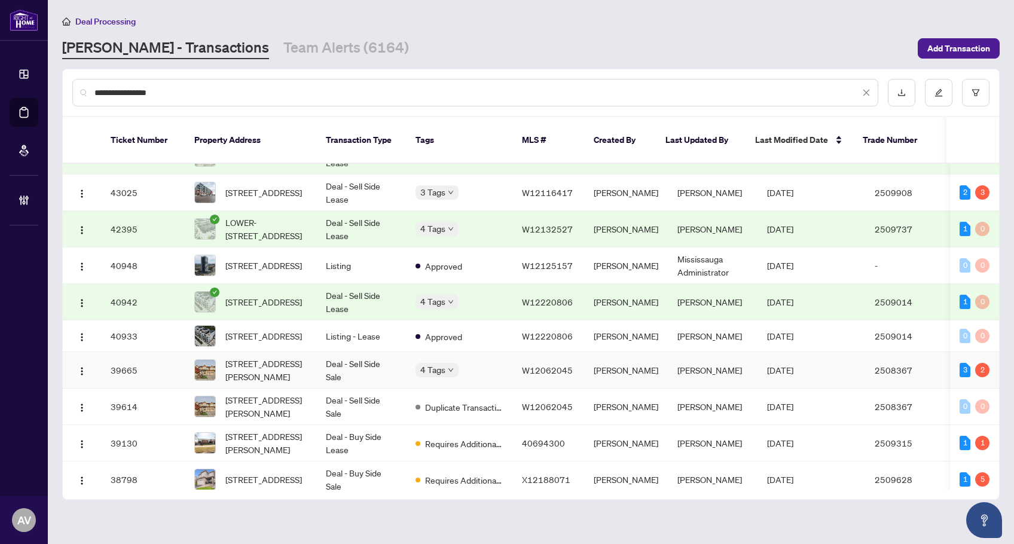
type input "**********"
click at [309, 369] on td "[STREET_ADDRESS][PERSON_NAME]" at bounding box center [251, 370] width 132 height 36
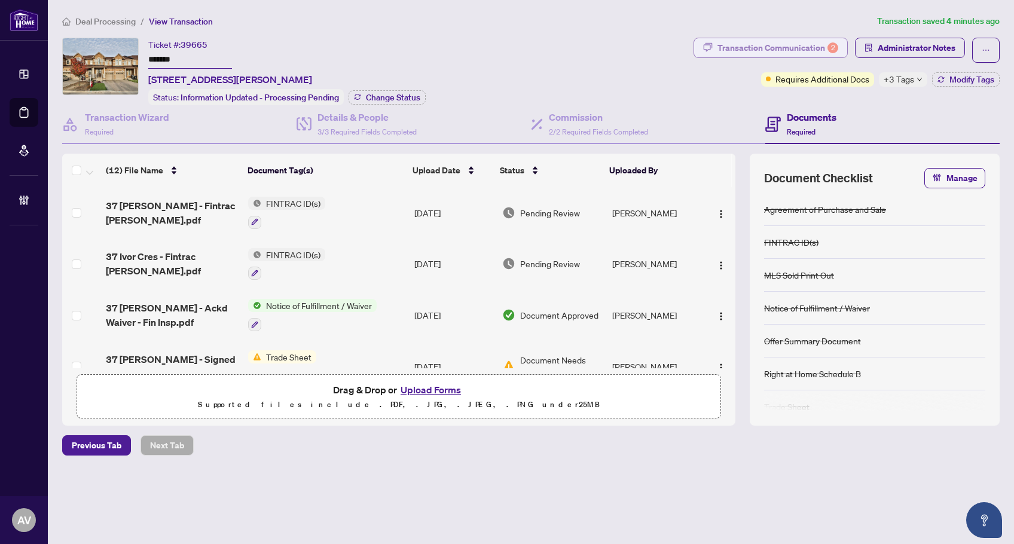
click at [747, 42] on div "Transaction Communication 2" at bounding box center [777, 47] width 121 height 19
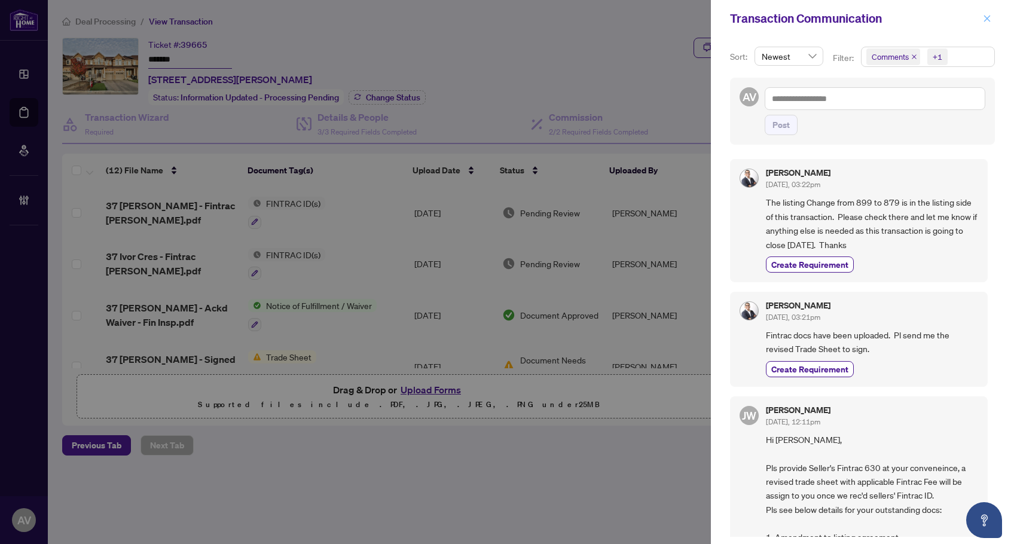
click at [984, 21] on icon "close" at bounding box center [987, 18] width 8 height 8
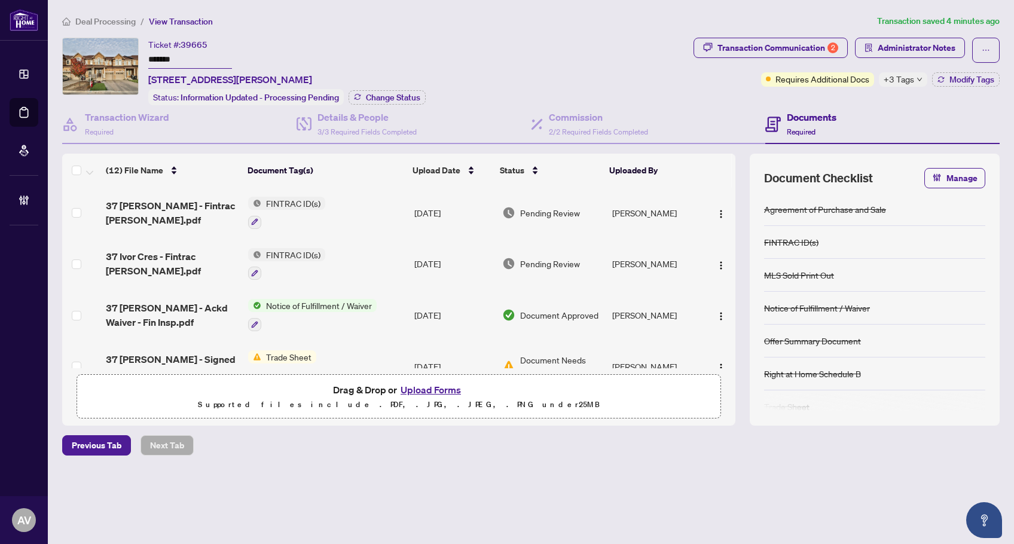
click at [596, 470] on div "Deal Processing / View Transaction Transaction saved 4 minutes ago Ticket #: 39…" at bounding box center [530, 255] width 947 height 483
